Goal: Task Accomplishment & Management: Manage account settings

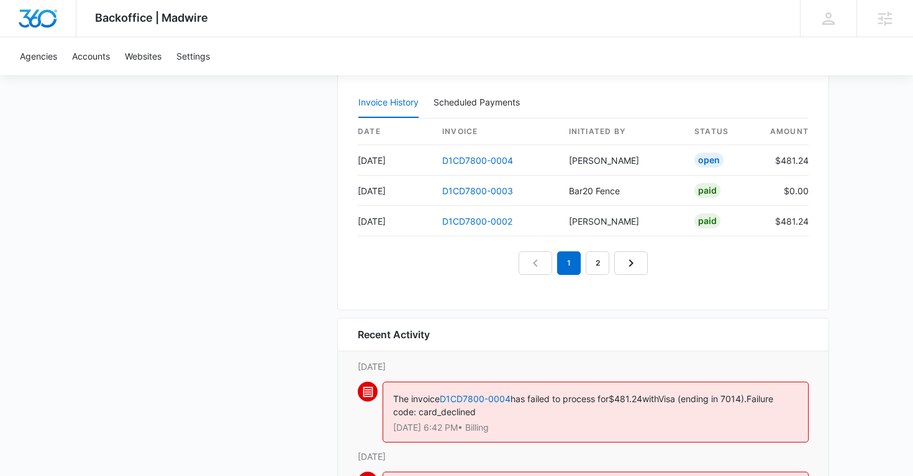
scroll to position [1332, 0]
click at [606, 265] on link "2" at bounding box center [597, 262] width 24 height 24
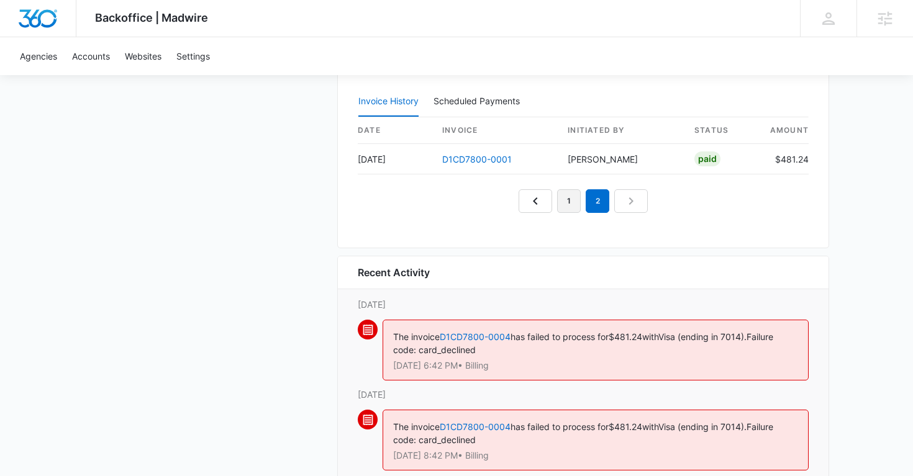
click at [569, 209] on link "1" at bounding box center [569, 201] width 24 height 24
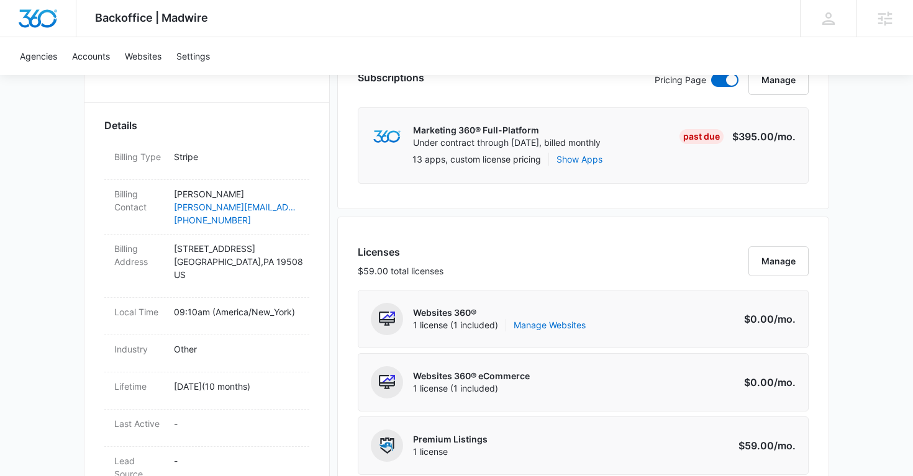
scroll to position [350, 0]
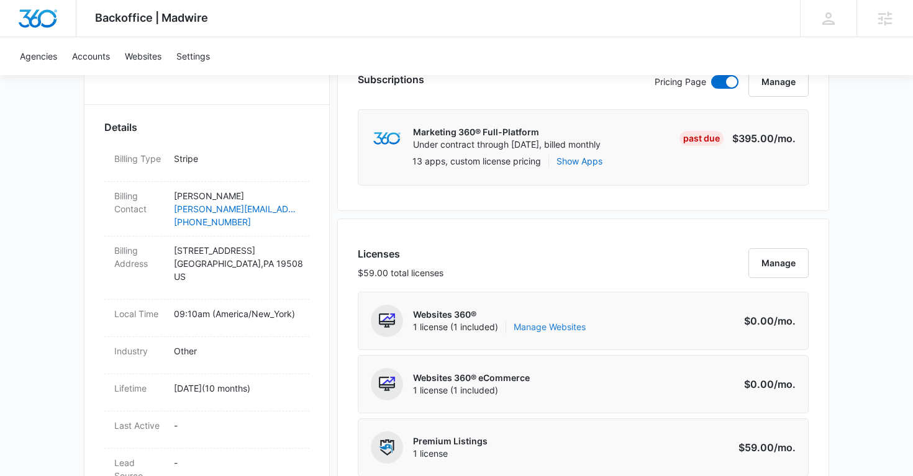
click at [552, 328] on link "Manage Websites" at bounding box center [549, 327] width 72 height 12
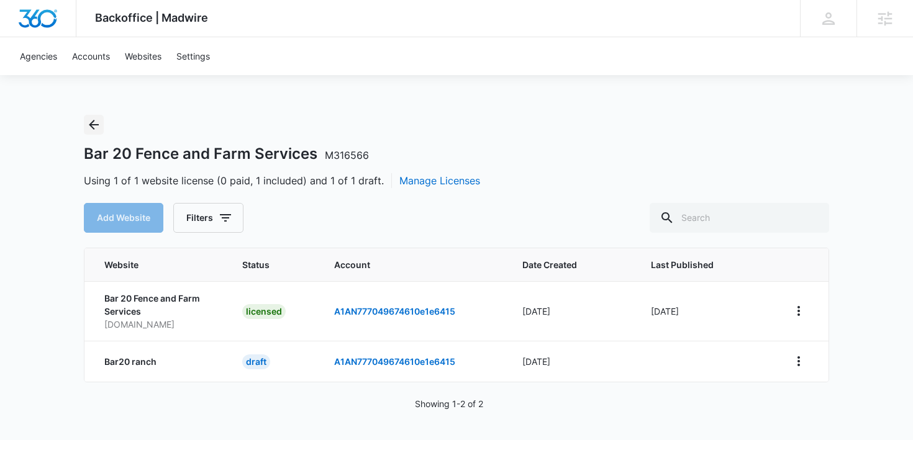
click at [94, 127] on icon "Back" at bounding box center [93, 124] width 15 height 15
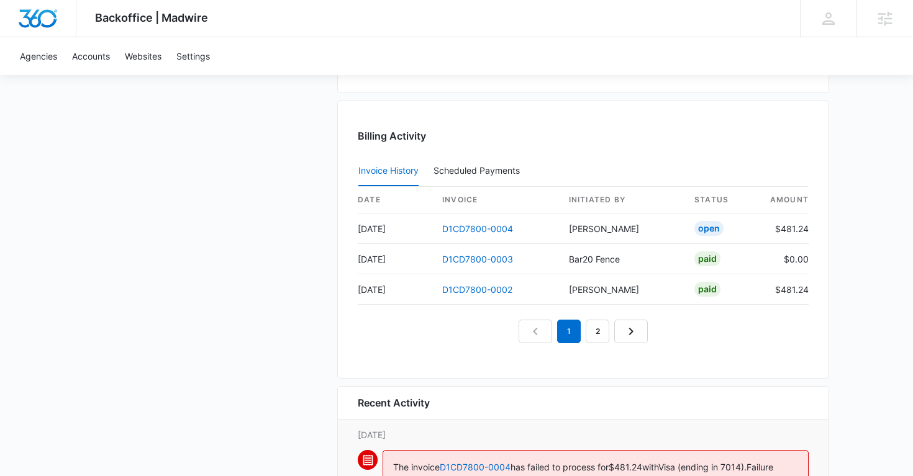
scroll to position [1265, 0]
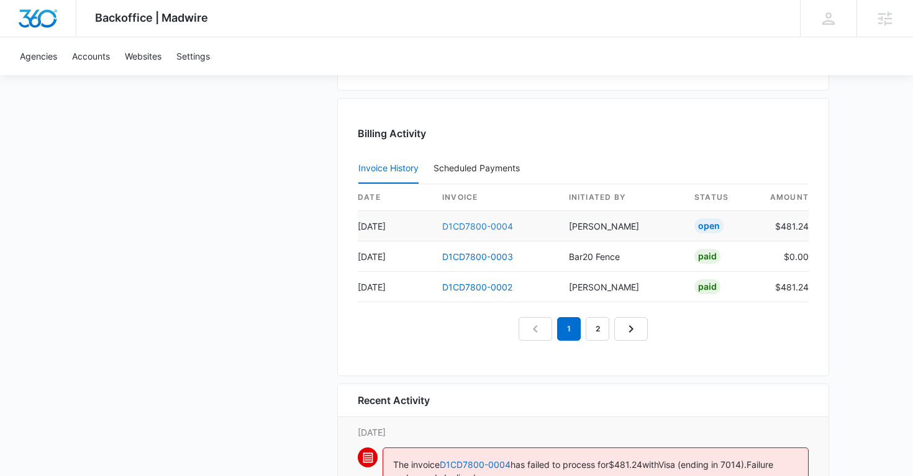
click at [470, 228] on link "D1CD7800-0004" at bounding box center [477, 226] width 71 height 11
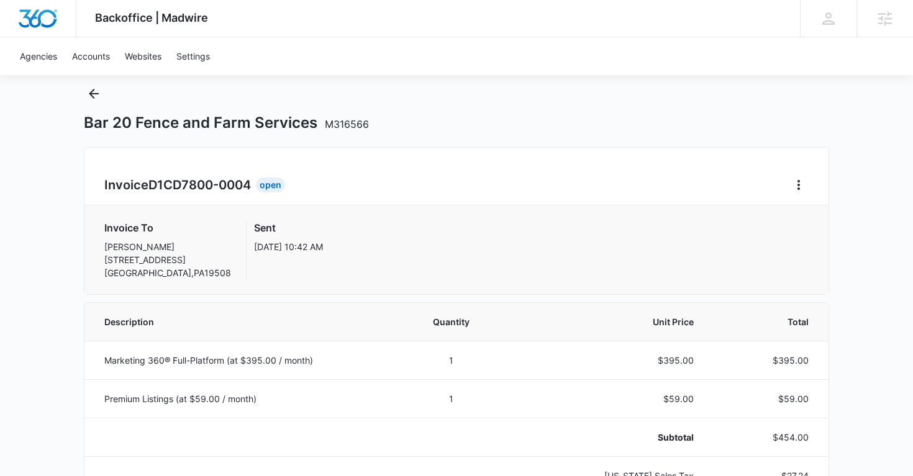
scroll to position [13, 0]
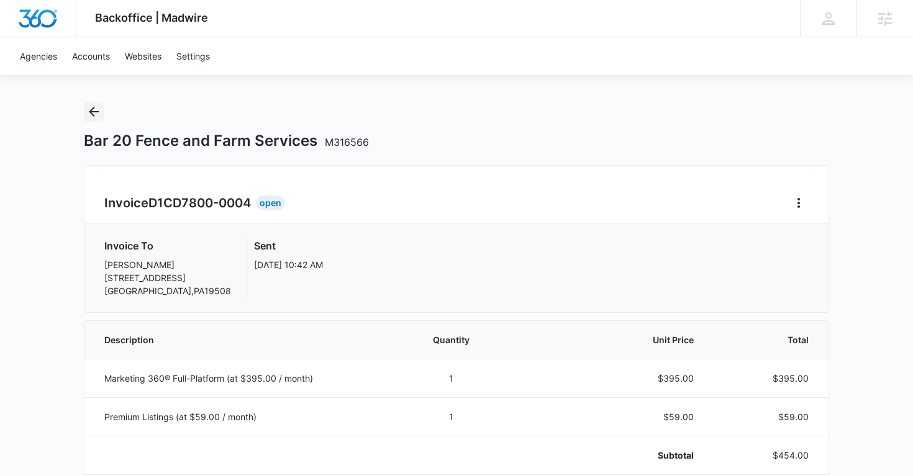
click at [87, 111] on icon "Back" at bounding box center [93, 111] width 15 height 15
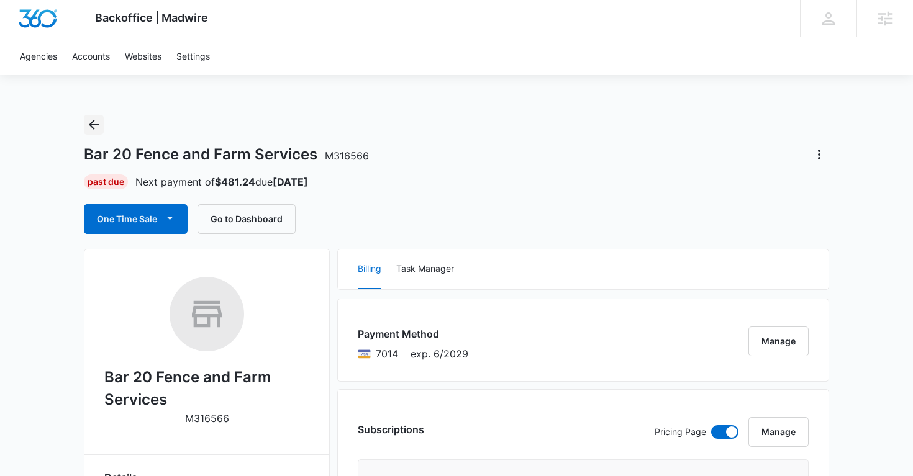
click at [95, 116] on button "Back" at bounding box center [94, 125] width 20 height 20
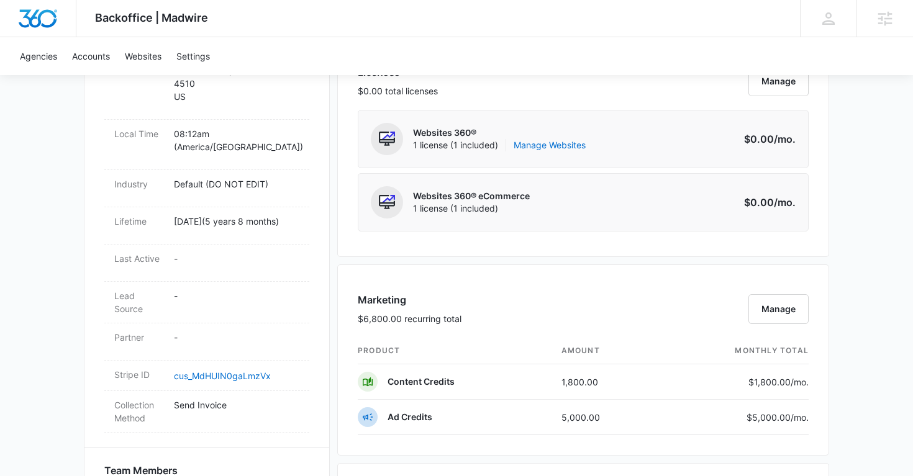
scroll to position [546, 0]
click at [556, 147] on link "Manage Websites" at bounding box center [549, 144] width 72 height 12
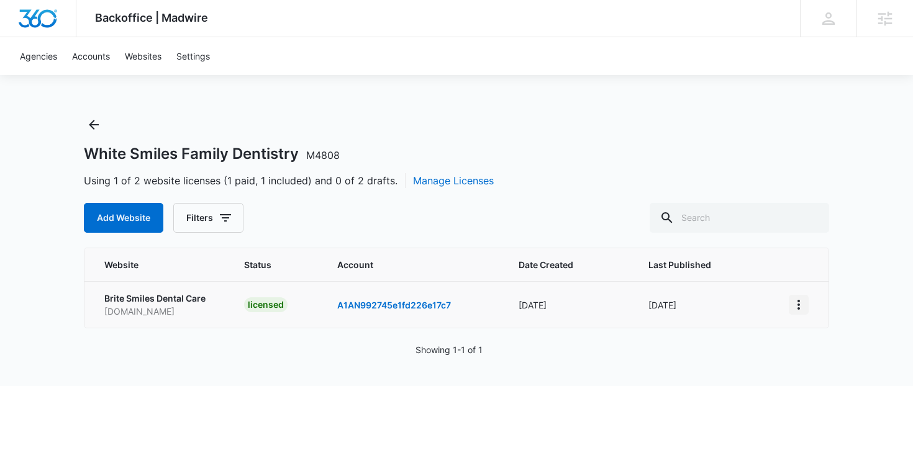
click at [799, 303] on icon "View More" at bounding box center [798, 304] width 15 height 15
click at [821, 358] on link "Edit Website" at bounding box center [829, 358] width 50 height 11
click at [87, 129] on icon "Back" at bounding box center [93, 124] width 15 height 15
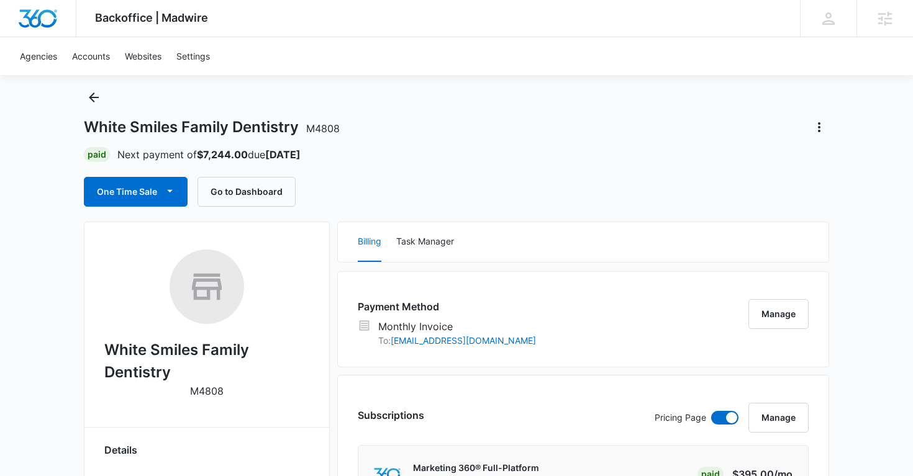
scroll to position [25, 0]
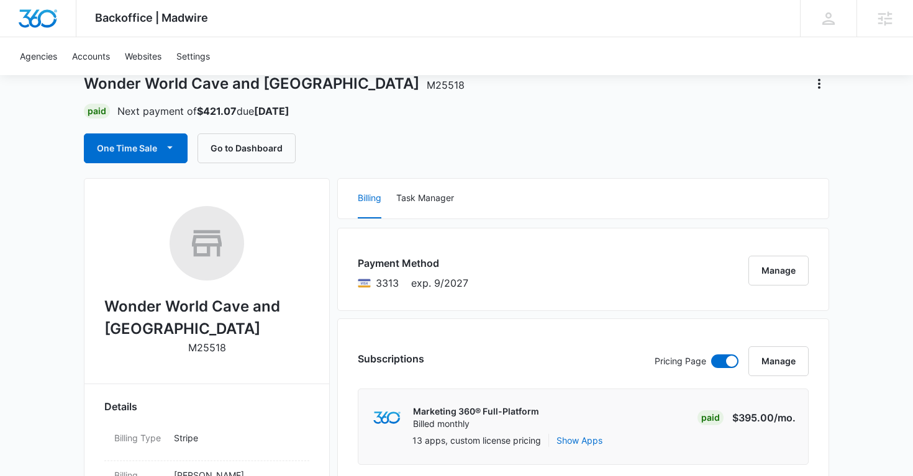
scroll to position [81, 0]
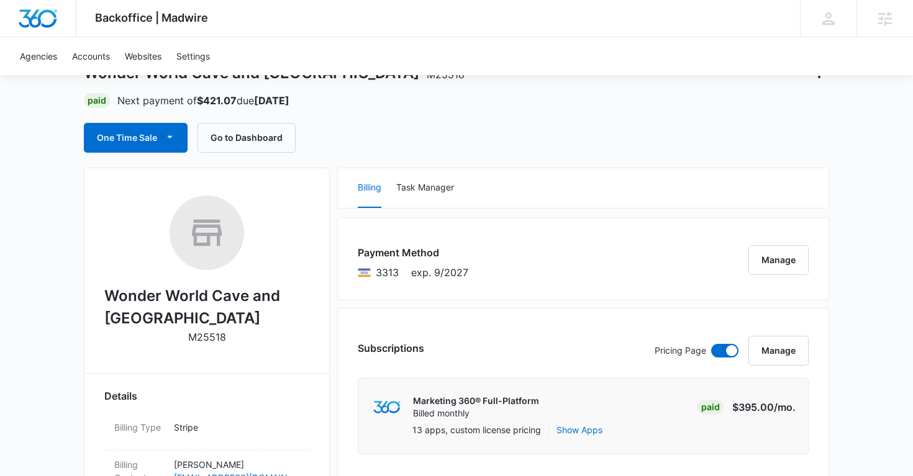
click at [212, 339] on p "M25518" at bounding box center [207, 337] width 38 height 15
copy p "M25518"
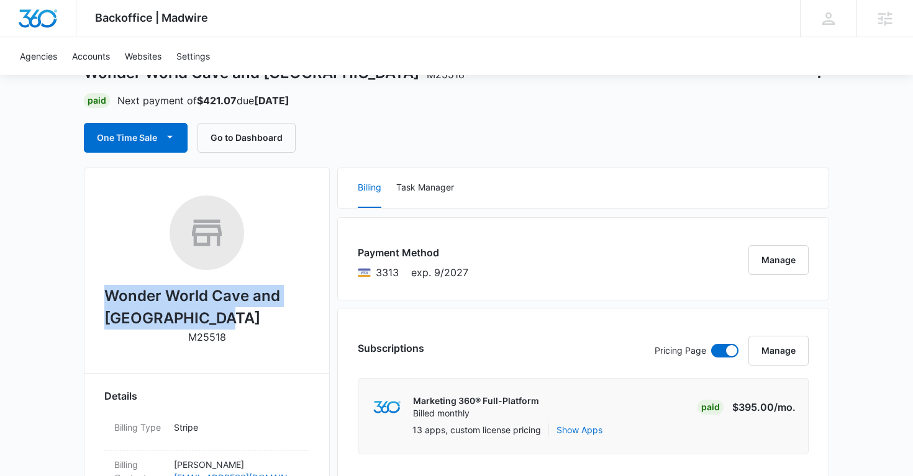
drag, startPoint x: 105, startPoint y: 296, endPoint x: 234, endPoint y: 324, distance: 132.1
click at [234, 324] on h2 "Wonder World Cave and Adventure Park" at bounding box center [206, 307] width 205 height 45
copy h2 "Wonder World Cave and Adventure Park"
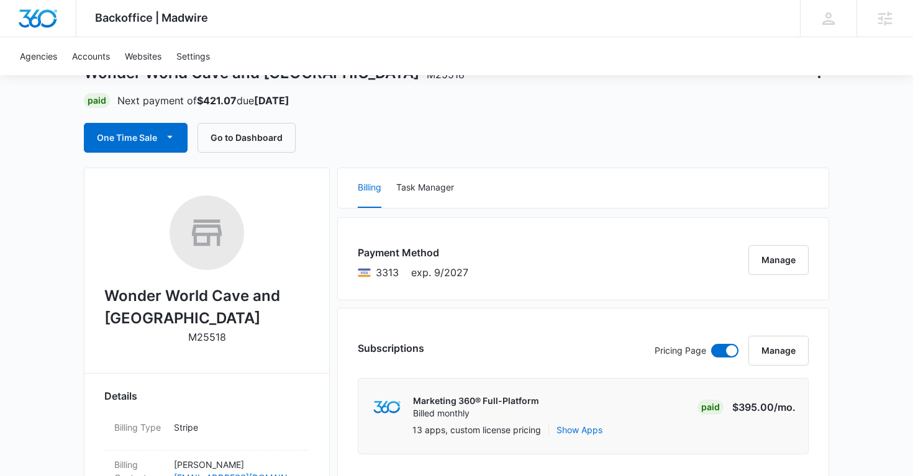
click at [461, 148] on div "One Time Sale Go to Dashboard" at bounding box center [456, 138] width 745 height 30
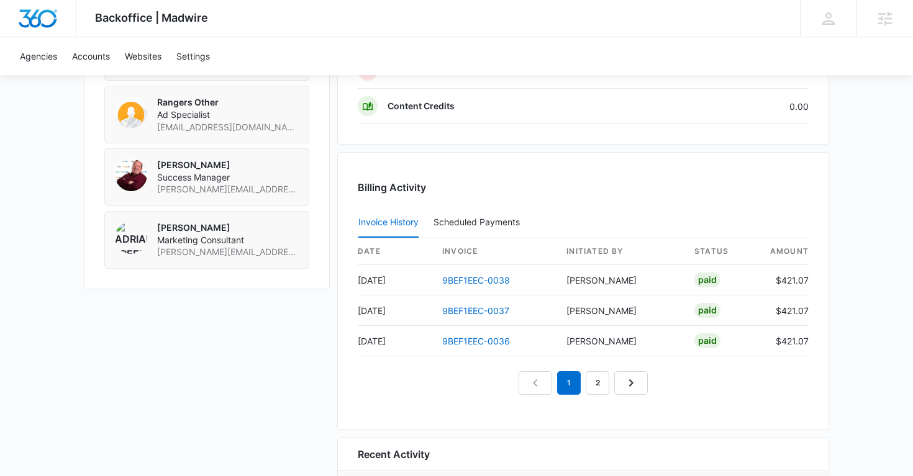
scroll to position [1147, 0]
click at [597, 390] on link "2" at bounding box center [597, 385] width 24 height 24
click at [617, 388] on link "3" at bounding box center [612, 385] width 24 height 24
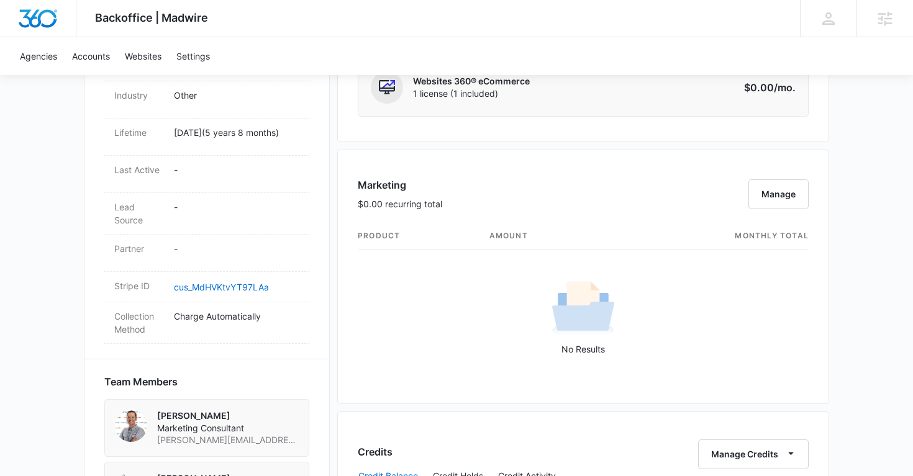
scroll to position [521, 0]
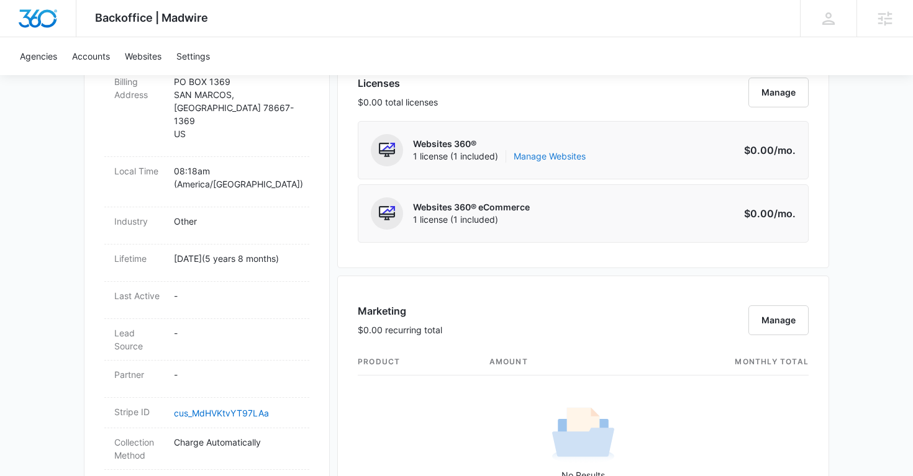
click at [549, 153] on link "Manage Websites" at bounding box center [549, 156] width 72 height 12
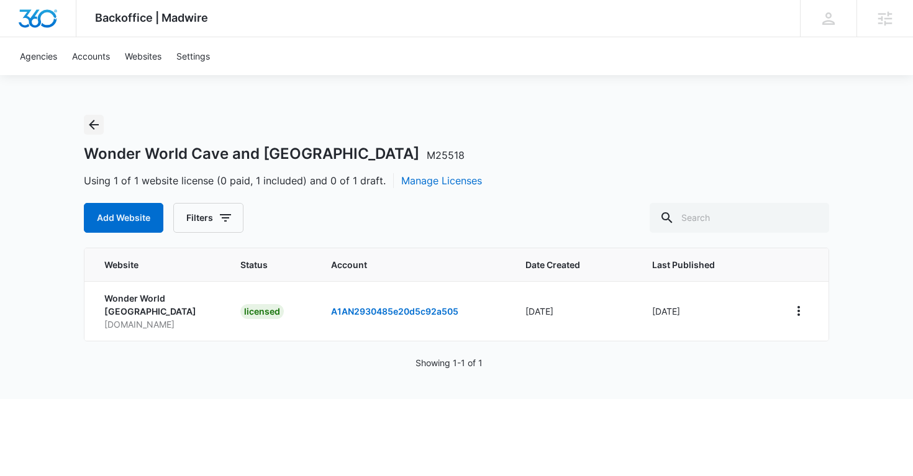
click at [92, 127] on icon "Back" at bounding box center [94, 125] width 10 height 10
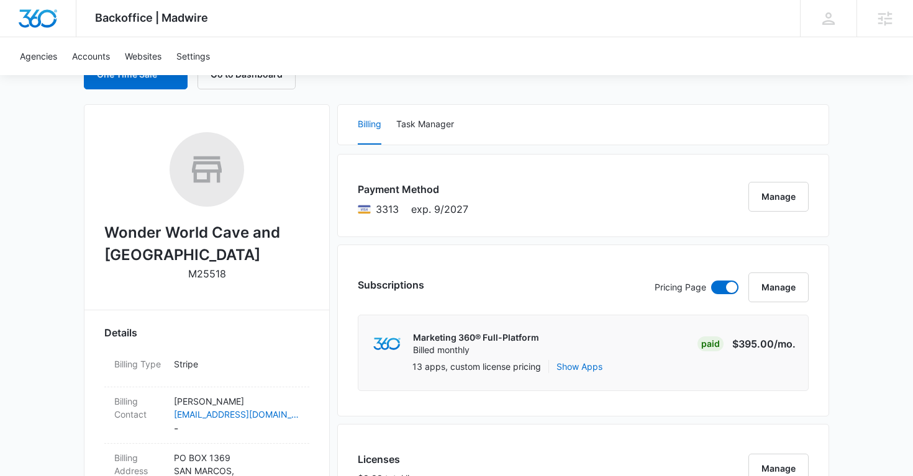
scroll to position [160, 0]
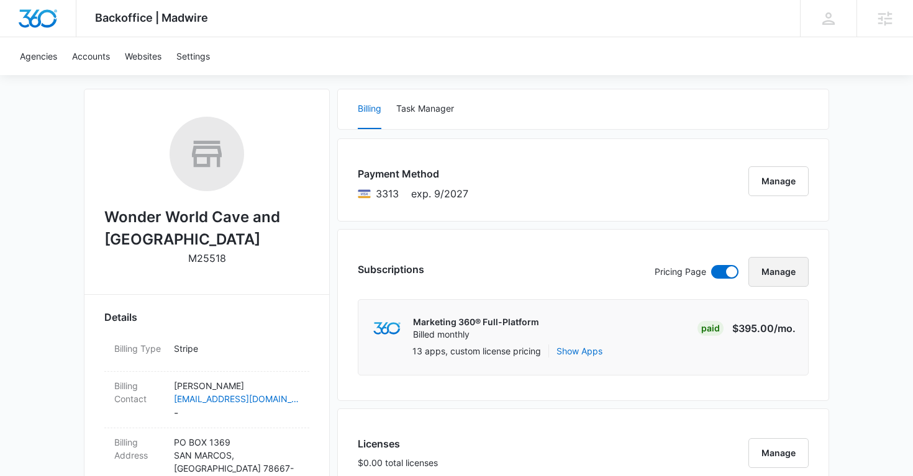
click at [781, 278] on button "Manage" at bounding box center [778, 272] width 60 height 30
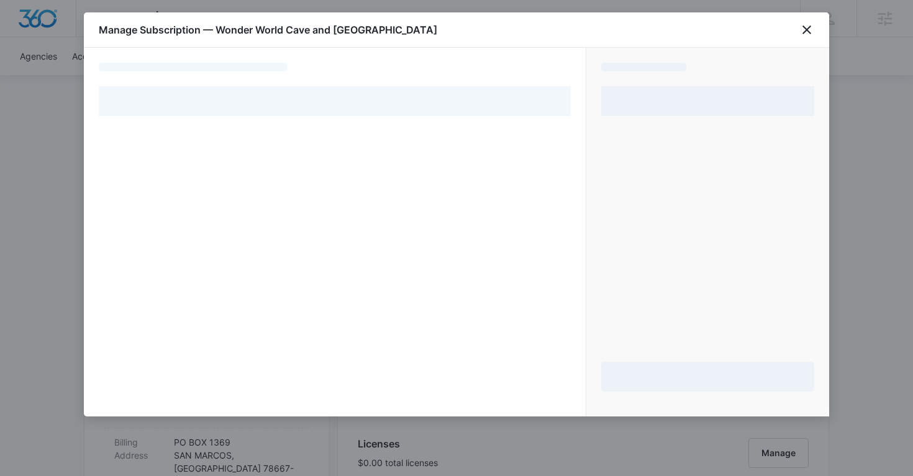
select select "pm_1OOPhkA4n8RTgNjUDQhUb8DO"
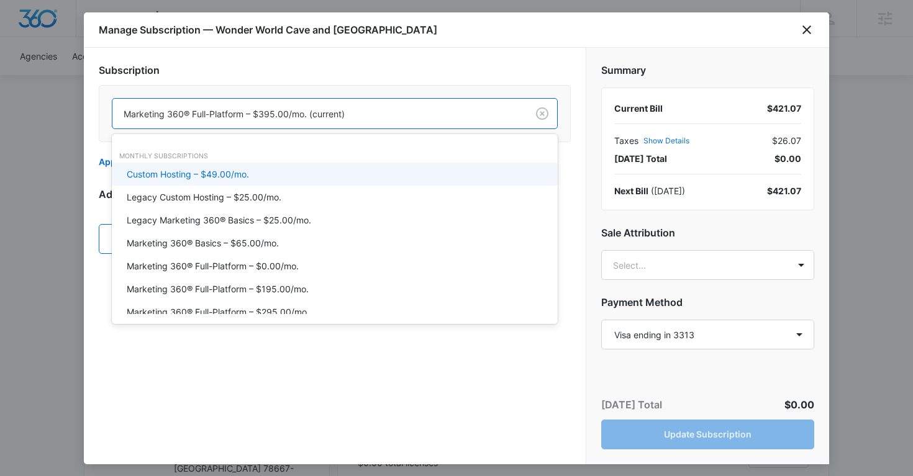
click at [235, 114] on div at bounding box center [317, 114] width 387 height 16
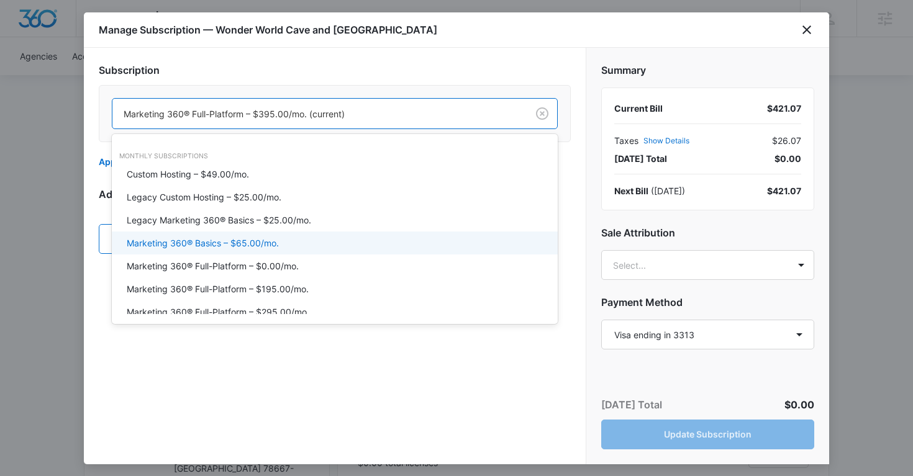
click at [287, 241] on div "Marketing 360® Basics – $65.00/mo." at bounding box center [333, 243] width 413 height 13
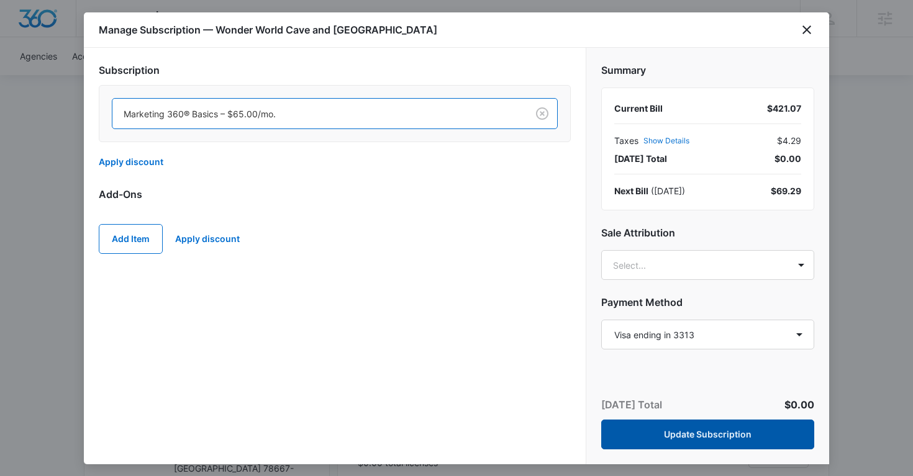
click at [707, 439] on button "Update Subscription" at bounding box center [707, 435] width 213 height 30
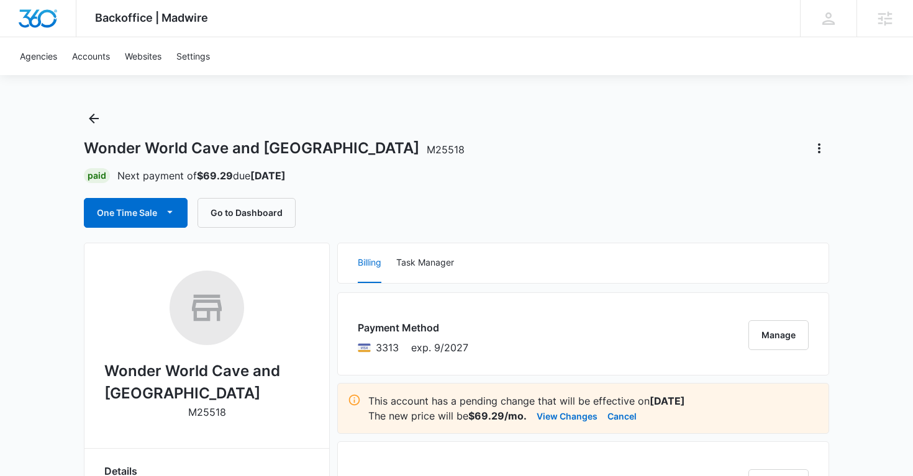
scroll to position [0, 0]
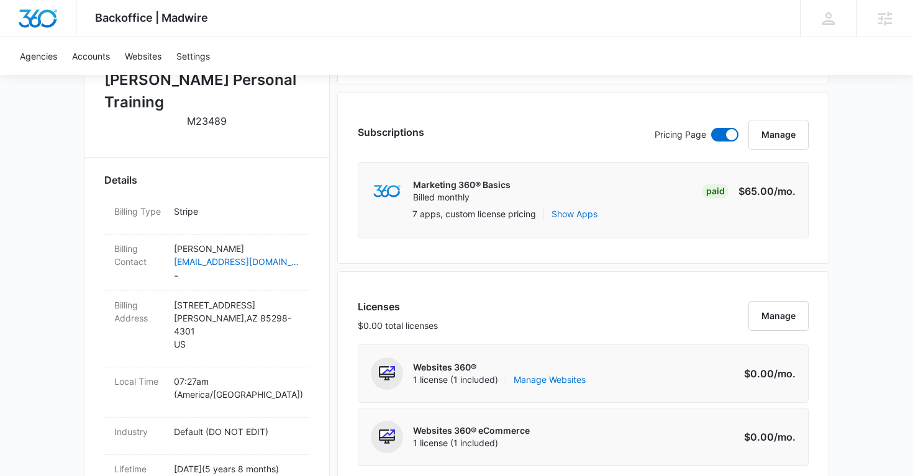
scroll to position [463, 0]
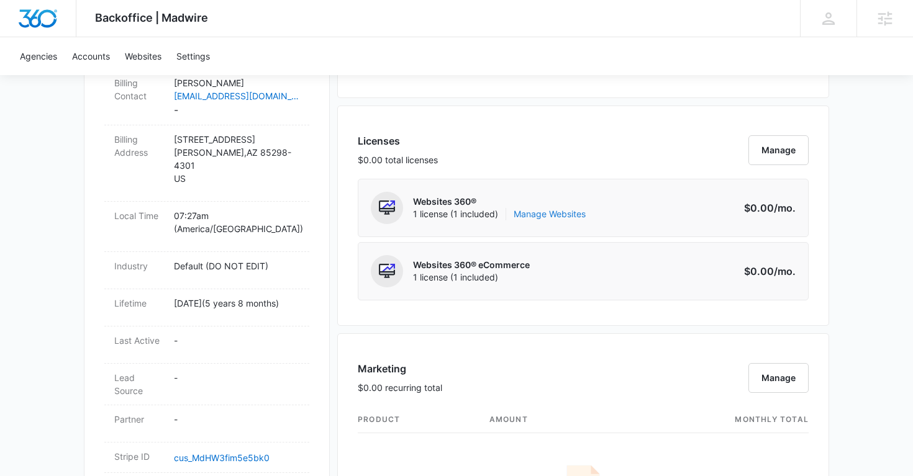
click at [572, 218] on link "Manage Websites" at bounding box center [549, 214] width 72 height 12
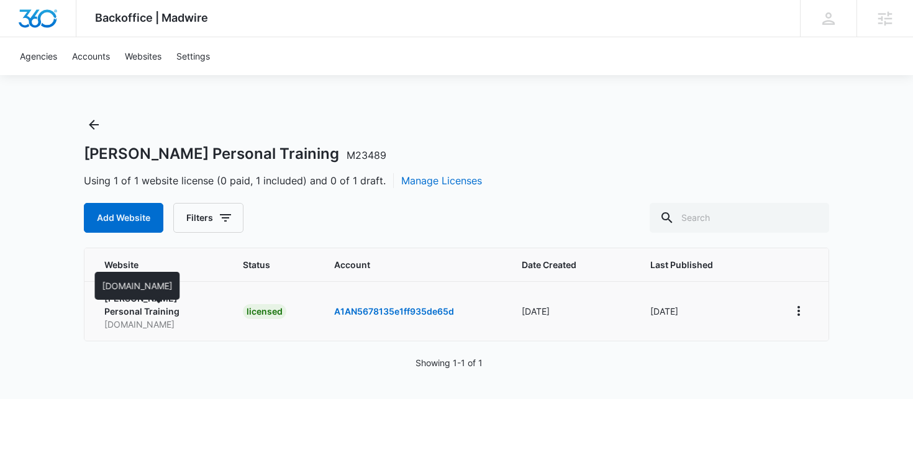
click at [167, 318] on p "gilbertpersonaltraining.com" at bounding box center [158, 324] width 109 height 13
copy p "gilbertpersonaltraining.com"
click at [802, 312] on button "View More" at bounding box center [798, 311] width 20 height 20
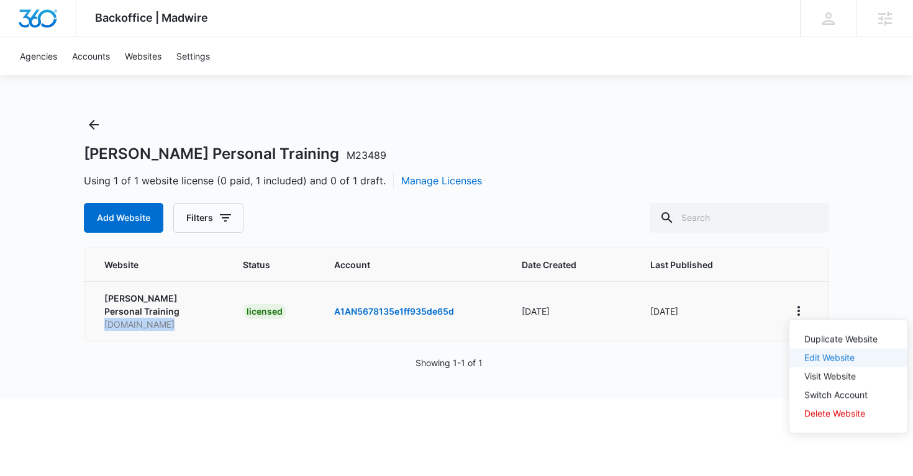
click at [811, 358] on link "Edit Website" at bounding box center [829, 358] width 50 height 11
click at [343, 117] on div "Gilbert Personal Training M23489 Using 1 of 1 website license (0 paid, 1 includ…" at bounding box center [456, 174] width 745 height 118
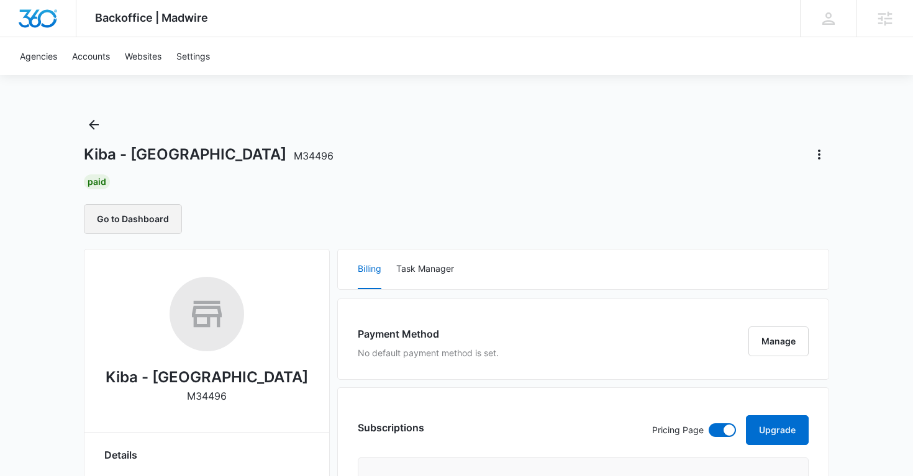
click at [157, 224] on button "Go to Dashboard" at bounding box center [133, 219] width 98 height 30
click at [821, 153] on icon "Actions" at bounding box center [818, 154] width 15 height 15
click at [772, 210] on div "Update Status" at bounding box center [768, 208] width 61 height 9
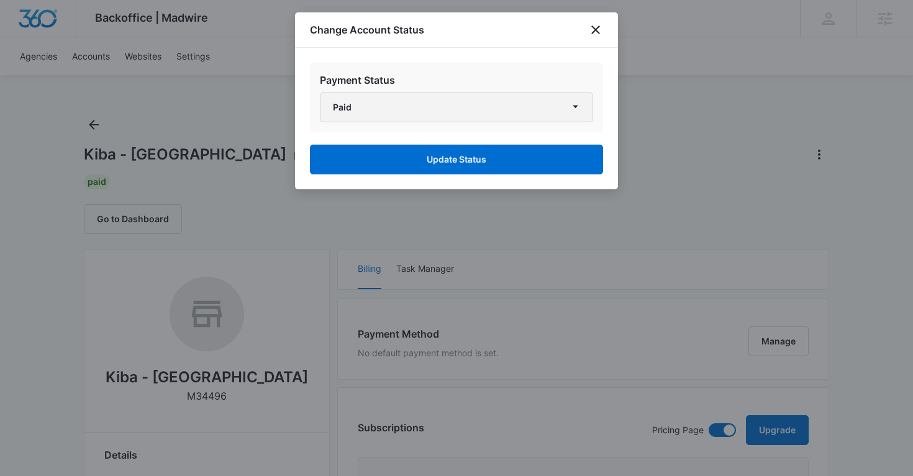
click at [576, 102] on icon "button" at bounding box center [575, 106] width 13 height 13
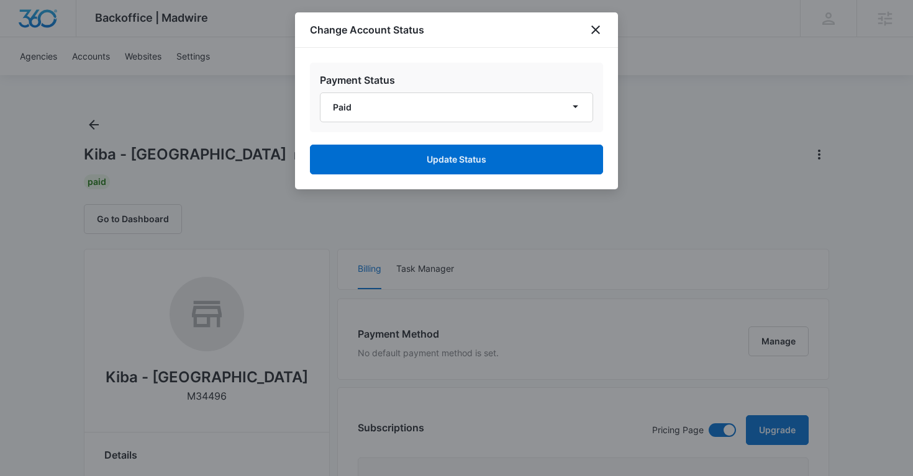
click at [776, 146] on div at bounding box center [456, 238] width 913 height 476
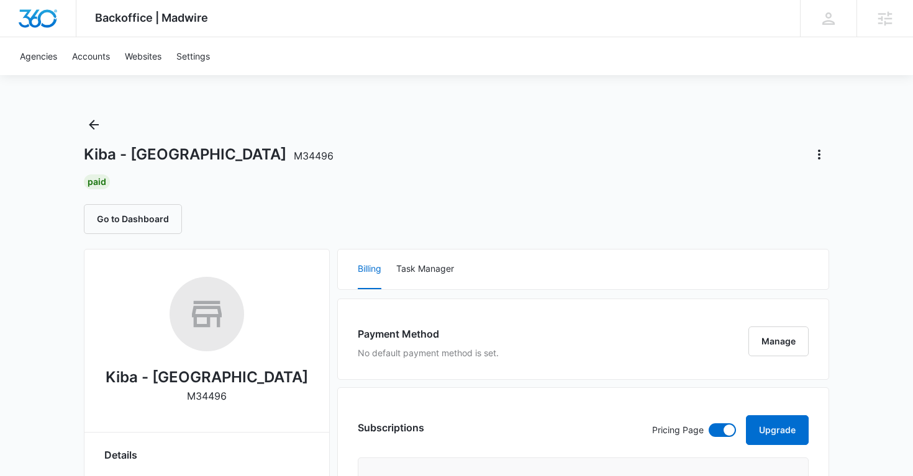
scroll to position [4, 0]
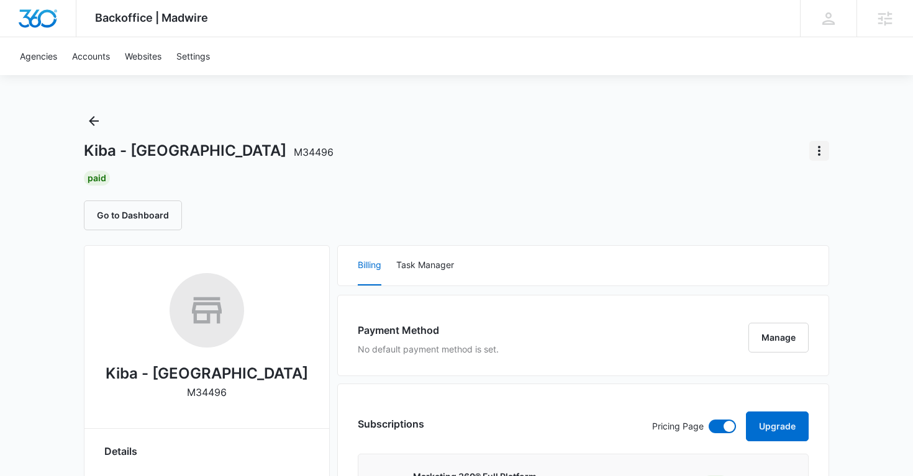
click at [821, 149] on icon "Actions" at bounding box center [818, 150] width 15 height 15
click at [775, 204] on div "Update Status" at bounding box center [768, 204] width 61 height 9
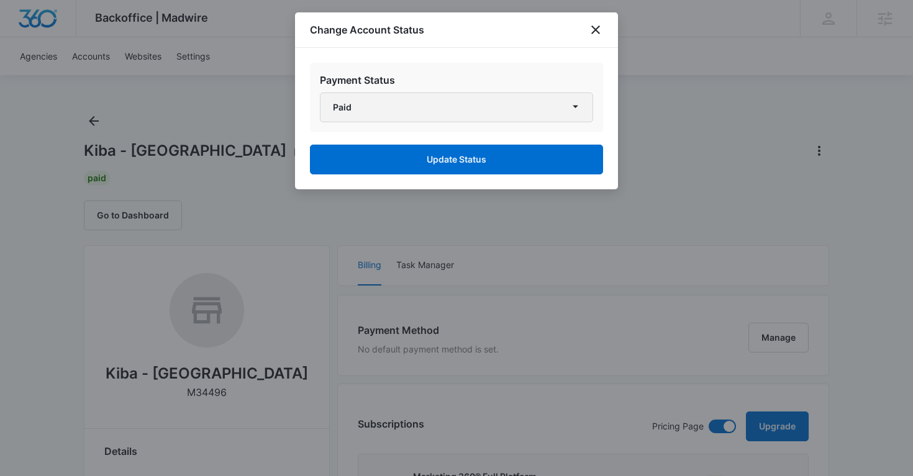
click at [507, 109] on button "Paid" at bounding box center [456, 108] width 273 height 30
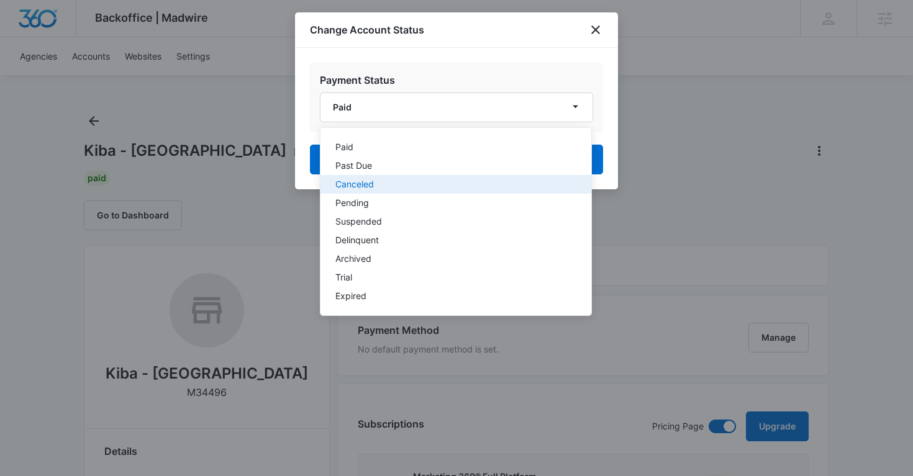
click at [401, 181] on div "Canceled" at bounding box center [448, 184] width 226 height 9
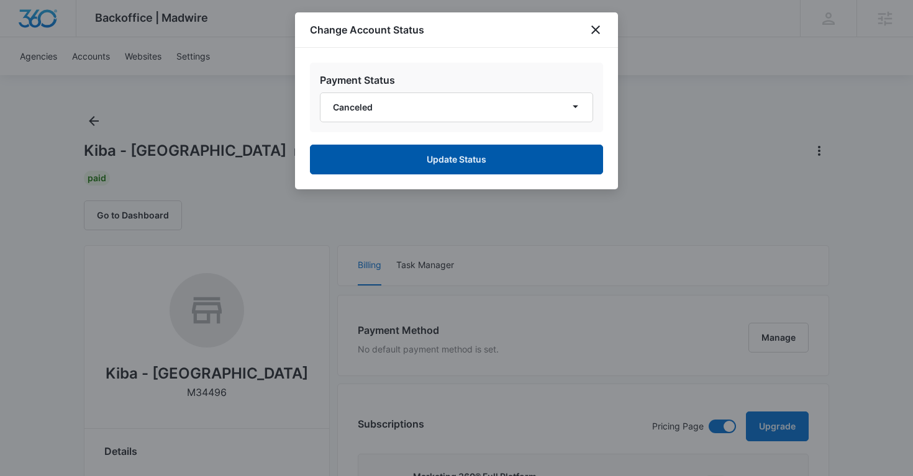
click at [487, 166] on button "Update Status" at bounding box center [456, 160] width 293 height 30
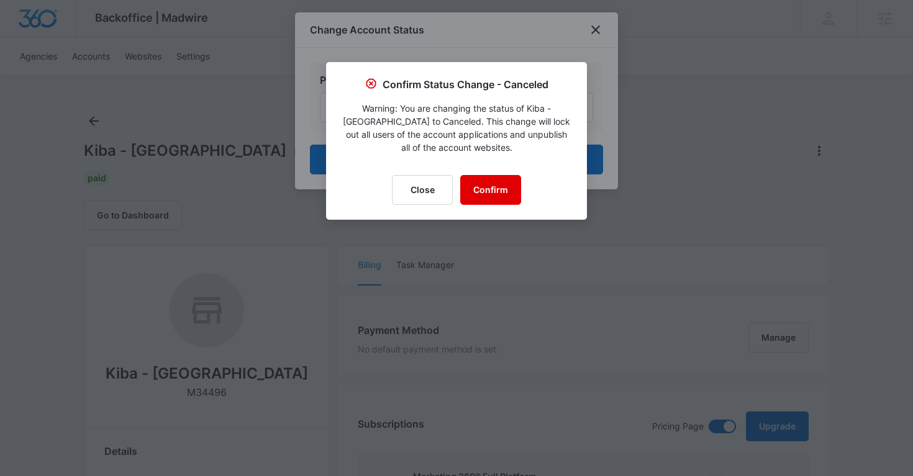
click at [497, 202] on button "Confirm" at bounding box center [490, 190] width 61 height 30
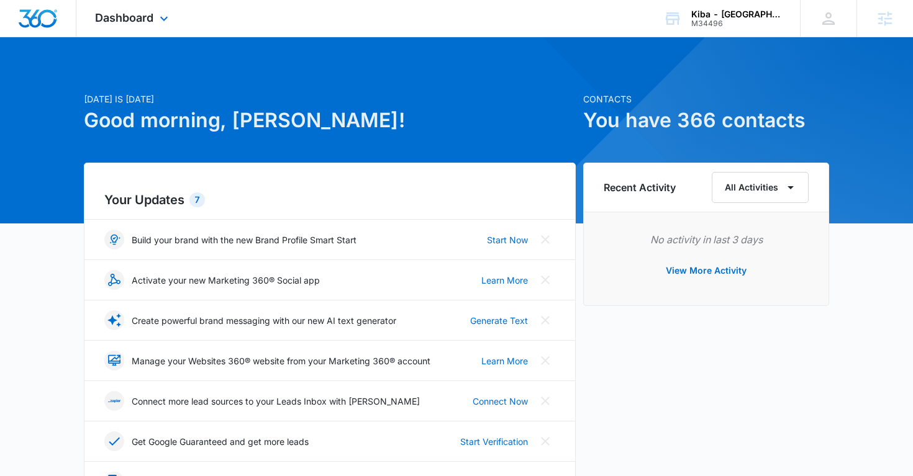
click at [155, 19] on div "Dashboard Apps Reputation Websites Forms CRM Email Social Shop Payments POS Con…" at bounding box center [133, 18] width 114 height 37
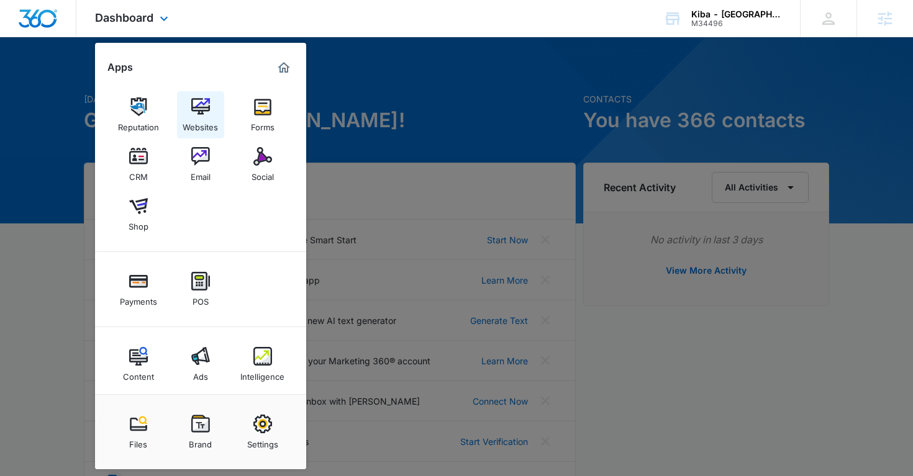
click at [200, 110] on img at bounding box center [200, 106] width 19 height 19
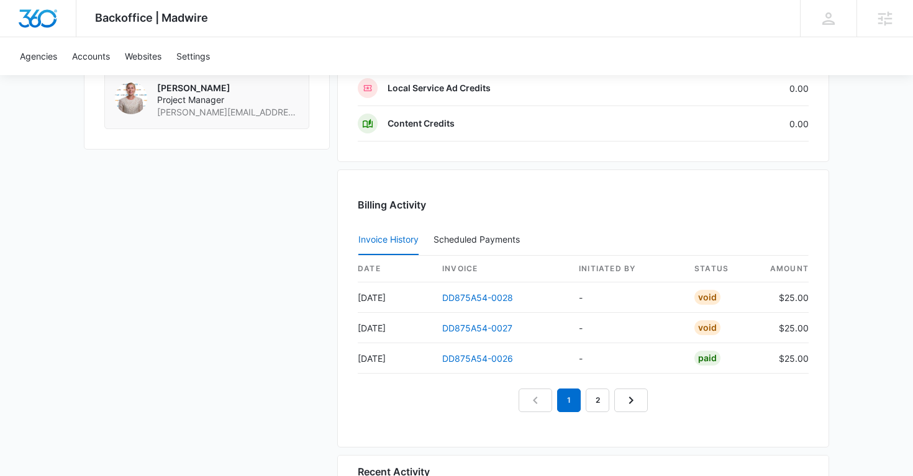
scroll to position [1072, 0]
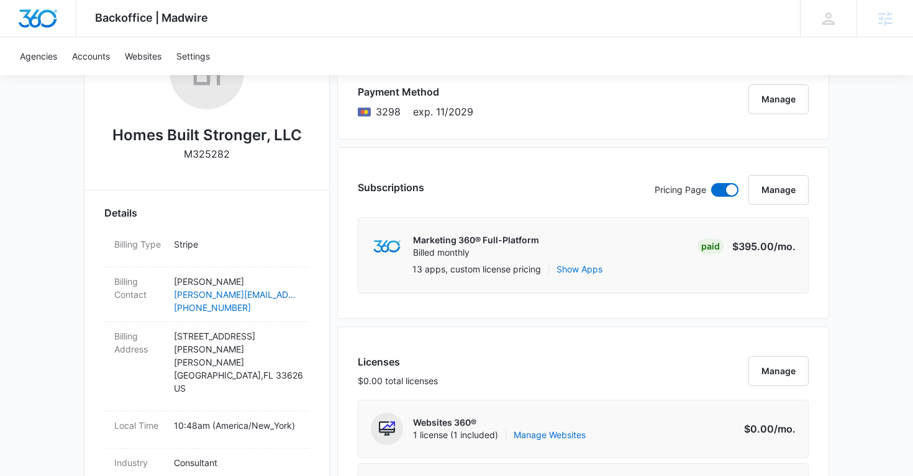
scroll to position [16, 0]
